Goal: Navigation & Orientation: Find specific page/section

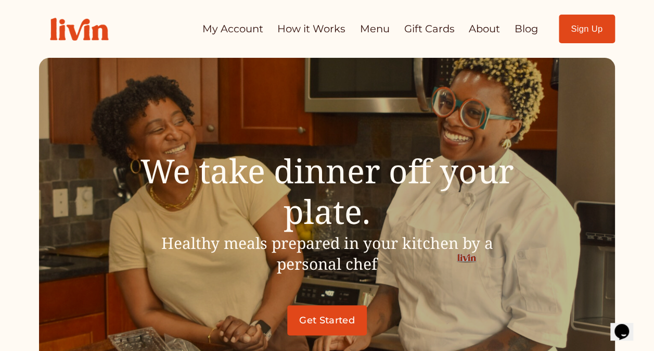
click at [310, 33] on link "How it Works" at bounding box center [311, 29] width 68 height 20
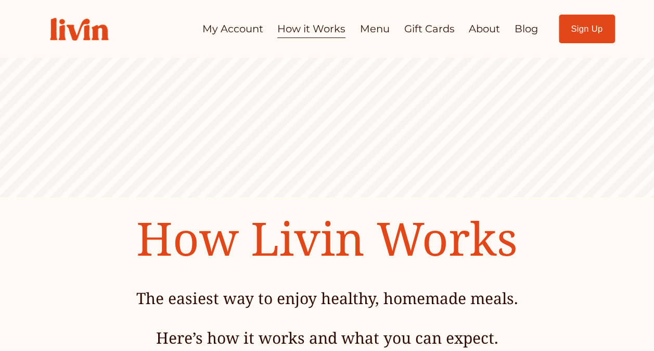
click at [384, 30] on link "Menu" at bounding box center [375, 29] width 30 height 20
